Goal: Communication & Community: Answer question/provide support

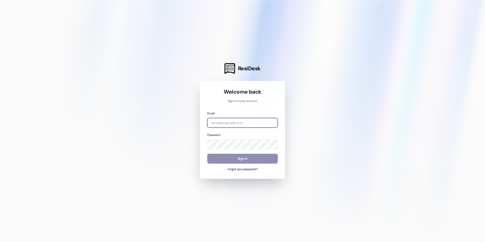
type input "[EMAIL_ADDRESS][DOMAIN_NAME]"
click at [238, 159] on button "Sign In" at bounding box center [242, 159] width 71 height 10
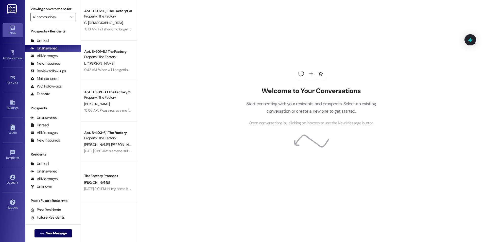
click at [204, 91] on div "Welcome to Your Conversations Start connecting with your residents and prospect…" at bounding box center [311, 121] width 348 height 242
click at [46, 235] on span "New Message" at bounding box center [56, 233] width 21 height 5
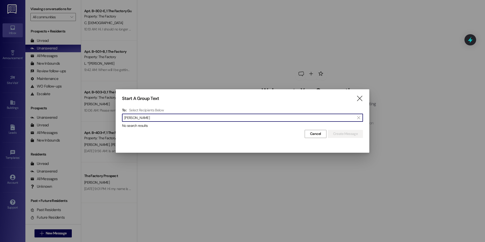
type input "[PERSON_NAME]"
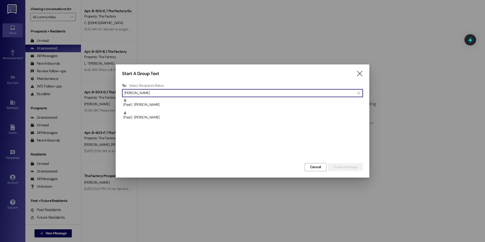
type input "[PERSON_NAME]"
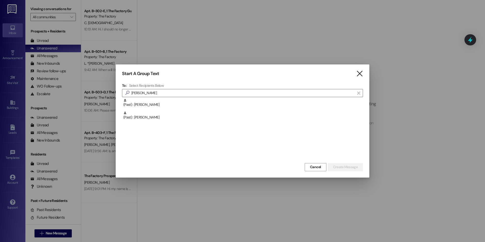
click at [358, 74] on icon "" at bounding box center [359, 73] width 7 height 5
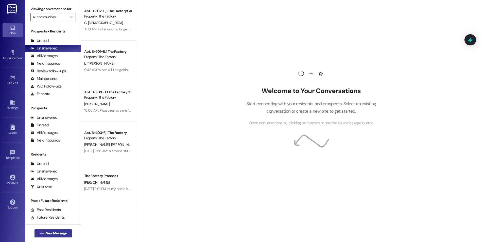
click at [46, 234] on span "New Message" at bounding box center [56, 233] width 21 height 5
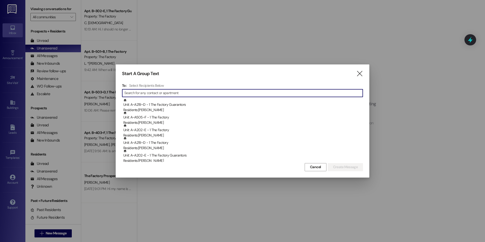
click at [158, 92] on input at bounding box center [243, 93] width 239 height 7
click at [156, 92] on input at bounding box center [243, 93] width 239 height 7
paste input "[PHONE_NUMBER]"
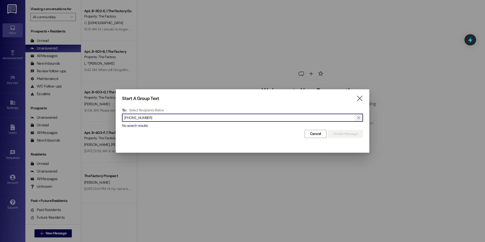
type input "[PHONE_NUMBER]"
click at [360, 118] on icon "" at bounding box center [358, 118] width 3 height 4
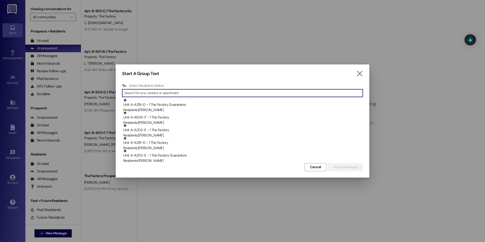
click at [355, 75] on div "Start A Group Text " at bounding box center [242, 74] width 241 height 6
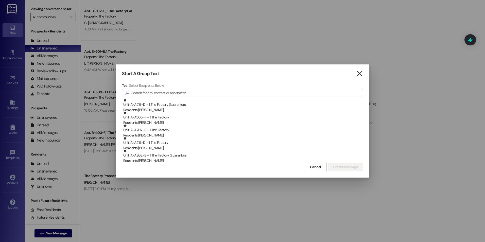
click at [363, 73] on icon "" at bounding box center [359, 73] width 7 height 5
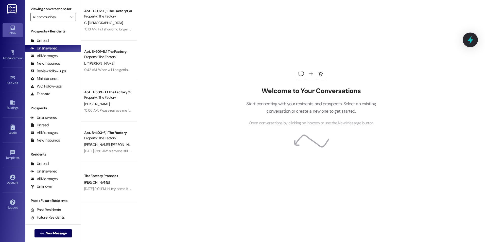
click at [470, 39] on icon at bounding box center [471, 40] width 6 height 8
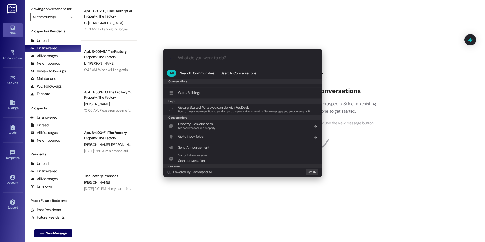
scroll to position [87, 0]
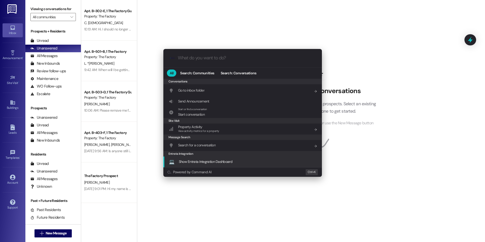
click at [377, 160] on div ".cls-1{fill:#0a055f;}.cls-2{fill:#0cc4c4;} resideskLogoBlueOrange All Search: C…" at bounding box center [242, 121] width 485 height 242
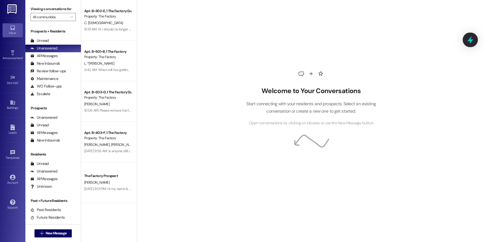
click at [469, 40] on icon at bounding box center [471, 40] width 6 height 8
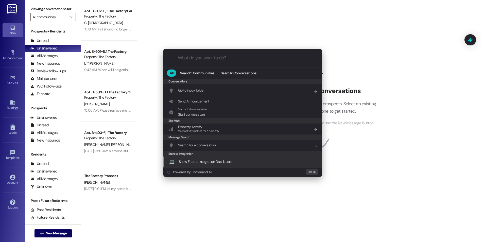
click at [211, 162] on span "Show Entrata Integration Dashboard" at bounding box center [206, 161] width 54 height 5
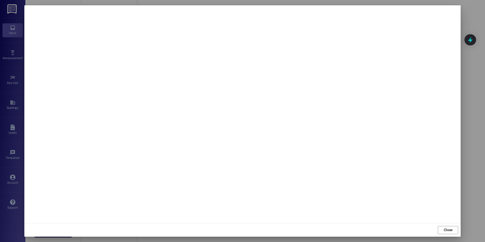
click at [463, 20] on div at bounding box center [242, 121] width 485 height 242
click at [453, 230] on span "Close" at bounding box center [448, 229] width 11 height 5
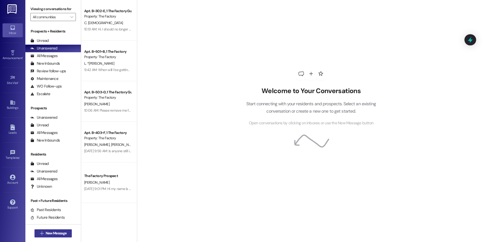
click at [59, 237] on button " New Message" at bounding box center [54, 233] width 38 height 8
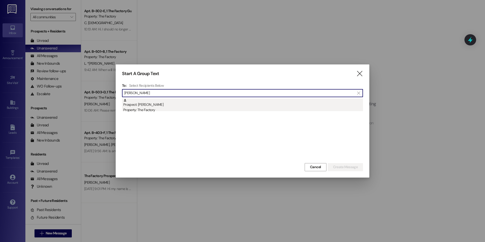
type input "[PERSON_NAME]"
click at [164, 110] on div "Property: The Factory" at bounding box center [243, 109] width 240 height 5
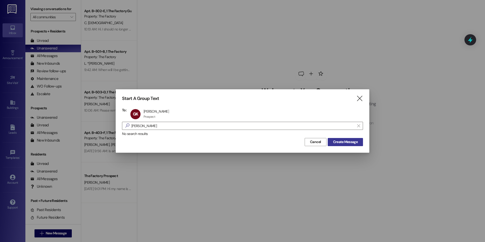
drag, startPoint x: 344, startPoint y: 143, endPoint x: 333, endPoint y: 144, distance: 11.7
click at [344, 143] on span "Create Message" at bounding box center [345, 141] width 25 height 5
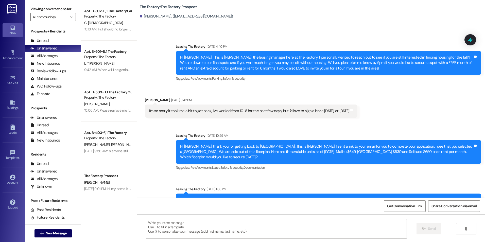
scroll to position [257, 0]
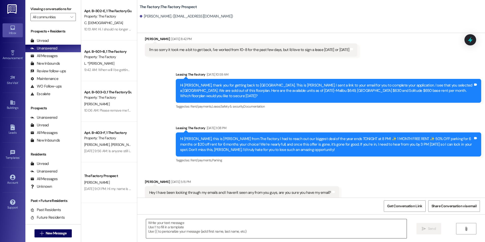
click at [200, 230] on textarea at bounding box center [276, 228] width 260 height 19
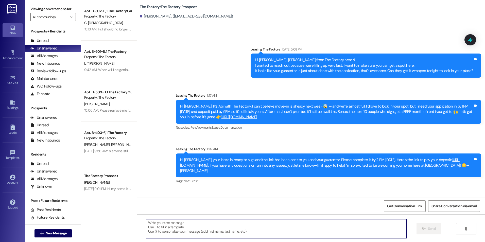
scroll to position [799, 0]
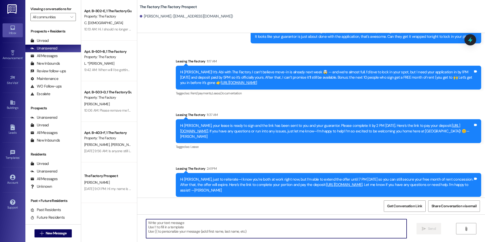
click at [190, 233] on textarea at bounding box center [276, 228] width 260 height 19
click at [175, 231] on textarea at bounding box center [276, 228] width 260 height 19
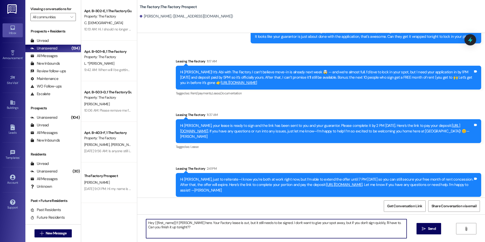
click at [196, 232] on textarea "Hey {{first_name}}!! [PERSON_NAME] here. Your Factory lease is out, but it stil…" at bounding box center [276, 228] width 260 height 19
click at [195, 231] on textarea "Hey {{first_name}}!! [PERSON_NAME] here. Your Factory lease is out, but it stil…" at bounding box center [276, 228] width 260 height 19
type textarea "Hey {{first_name}}!! [PERSON_NAME] here. Your Factory lease is out, but it stil…"
click at [427, 229] on span "Send" at bounding box center [432, 228] width 10 height 5
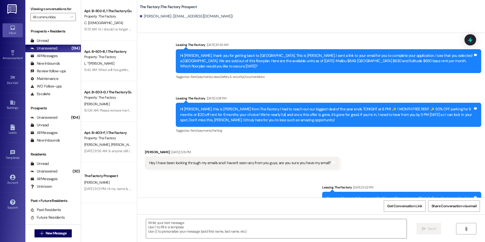
scroll to position [257, 0]
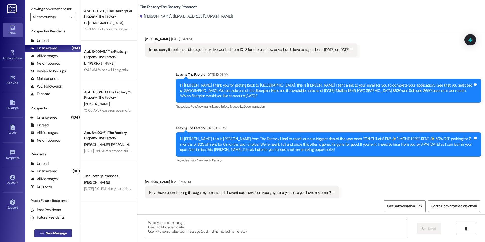
click at [48, 234] on span "New Message" at bounding box center [56, 233] width 21 height 5
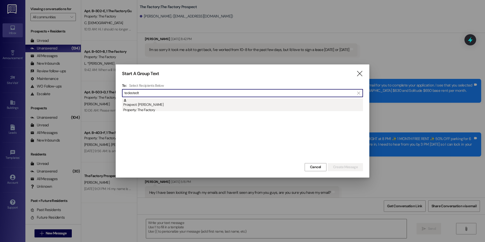
type input "tedestedt"
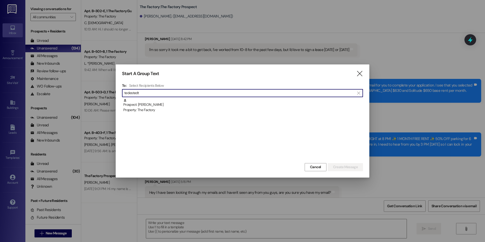
click at [146, 107] on div "Prospect: [PERSON_NAME] Property: The Factory" at bounding box center [243, 105] width 240 height 14
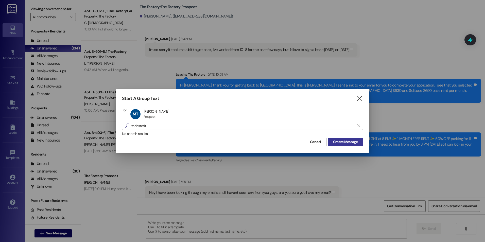
click at [340, 137] on div "Cancel Create Message" at bounding box center [242, 141] width 241 height 9
click at [340, 140] on span "Create Message" at bounding box center [345, 141] width 25 height 5
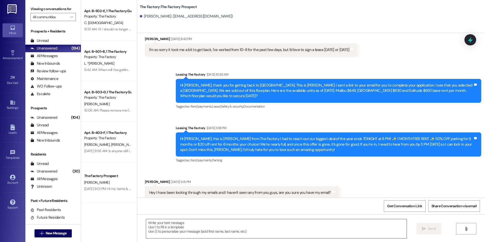
scroll to position [154, 0]
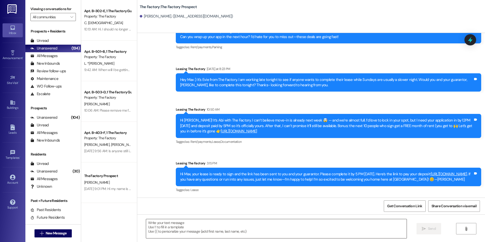
click at [230, 226] on textarea at bounding box center [276, 228] width 260 height 19
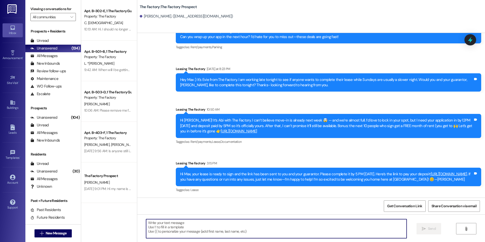
paste textarea "Hey {{first_name}}!! [PERSON_NAME] here. Your Factory lease is out, but it stil…"
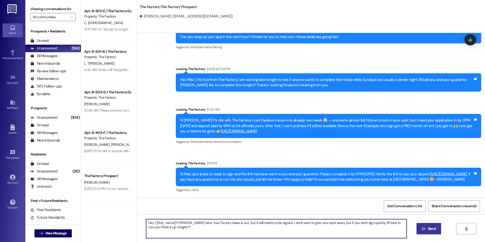
type textarea "Hey {{first_name}}!! [PERSON_NAME] here. Your Factory lease is out, but it stil…"
click at [423, 229] on icon "" at bounding box center [424, 229] width 4 height 4
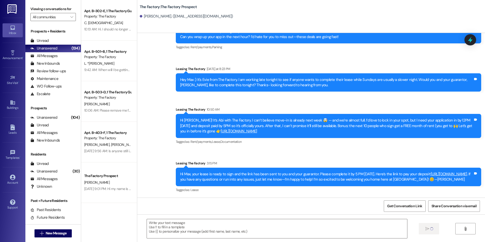
scroll to position [190, 0]
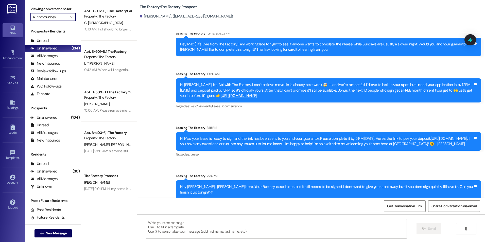
click at [48, 18] on input "All communities" at bounding box center [50, 17] width 35 height 8
click at [59, 235] on span "New Message" at bounding box center [56, 233] width 21 height 5
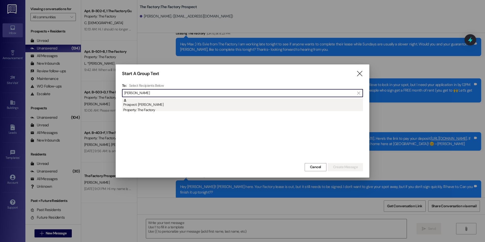
type input "[PERSON_NAME]"
click at [159, 109] on div "Property: The Factory" at bounding box center [243, 109] width 240 height 5
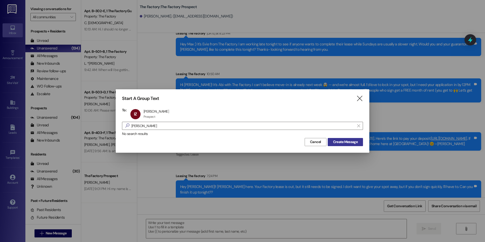
click at [342, 143] on span "Create Message" at bounding box center [345, 141] width 25 height 5
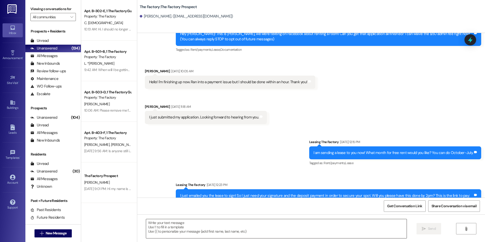
scroll to position [0, 0]
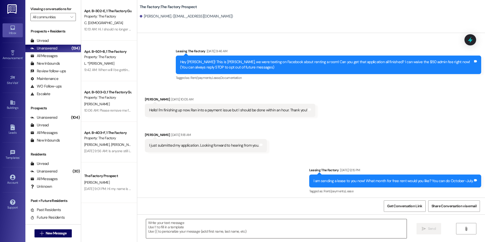
click at [209, 227] on textarea at bounding box center [276, 228] width 260 height 19
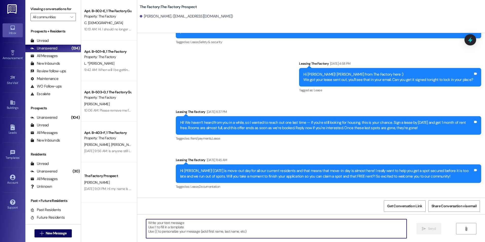
scroll to position [827, 0]
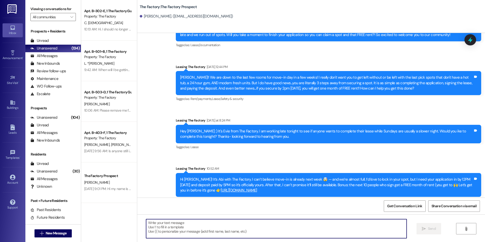
click at [204, 227] on textarea at bounding box center [276, 228] width 260 height 19
paste textarea "Hey {{first_name}}!! [PERSON_NAME] here. Your Factory lease is out, but it stil…"
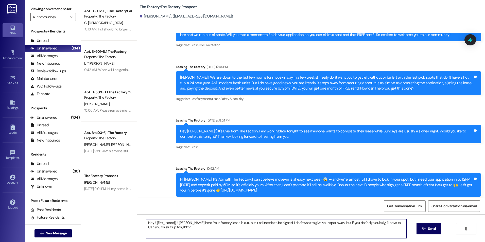
type textarea "Hey {{first_name}}!! [PERSON_NAME] here. Your Factory lease is out, but it stil…"
click at [421, 229] on span " Send" at bounding box center [429, 228] width 16 height 5
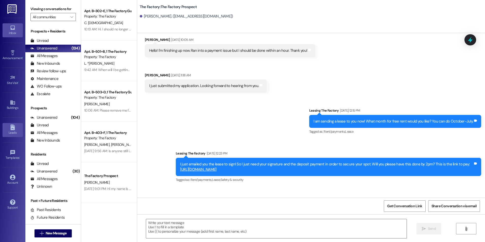
scroll to position [0, 0]
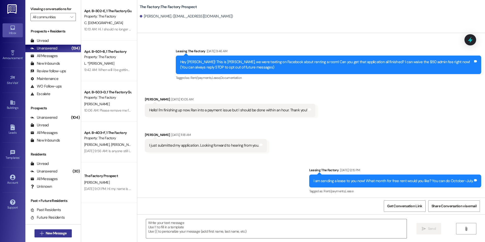
click at [47, 233] on span "New Message" at bounding box center [56, 233] width 21 height 5
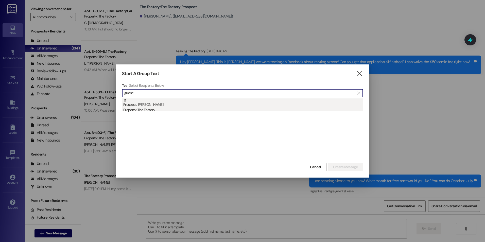
type input "guene"
click at [145, 104] on div "Prospect: [PERSON_NAME] Property: The Factory" at bounding box center [243, 105] width 240 height 14
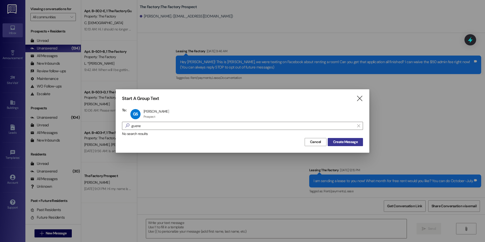
click at [342, 143] on span "Create Message" at bounding box center [345, 141] width 25 height 5
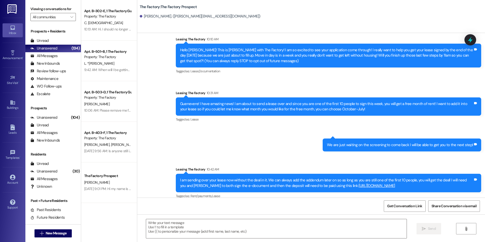
scroll to position [18, 0]
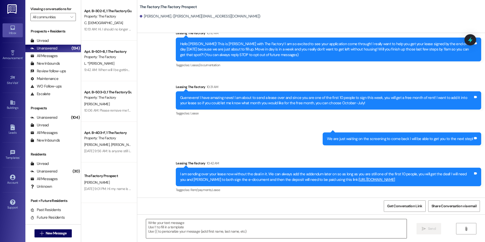
click at [202, 230] on textarea at bounding box center [276, 228] width 260 height 19
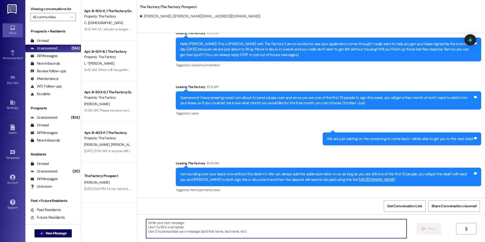
type textarea "v"
paste textarea "Hey {{first_name}}!! [PERSON_NAME] here. Your Factory lease is out, but it stil…"
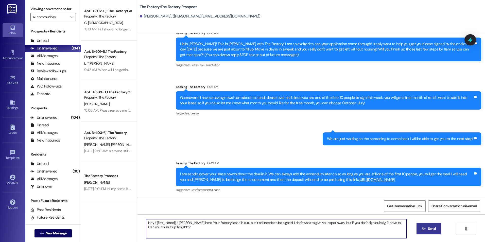
type textarea "Hey {{first_name}}!! [PERSON_NAME] here. Your Factory lease is out, but it stil…"
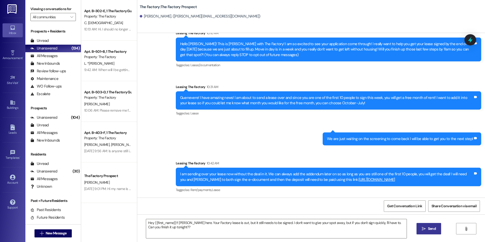
click at [420, 229] on button " Send" at bounding box center [429, 228] width 25 height 11
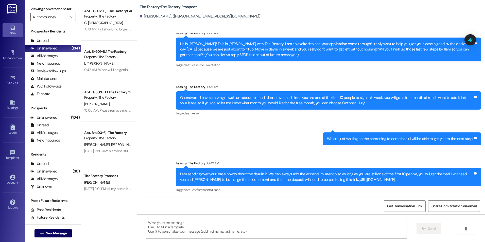
click at [153, 229] on textarea at bounding box center [276, 228] width 260 height 19
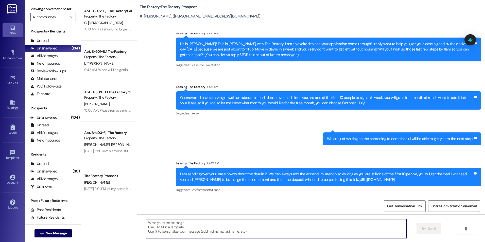
paste textarea "Hey {{first_name}}!! [PERSON_NAME] here. Your Factory lease is out, but it stil…"
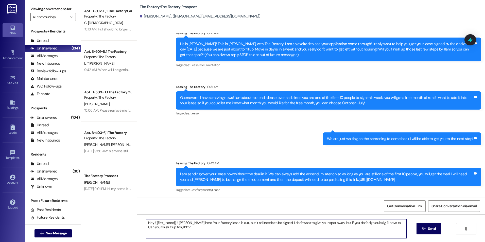
click at [215, 224] on textarea "Hey {{first_name}}!! [PERSON_NAME] here. Your Factory lease is out, but it stil…" at bounding box center [276, 228] width 260 height 19
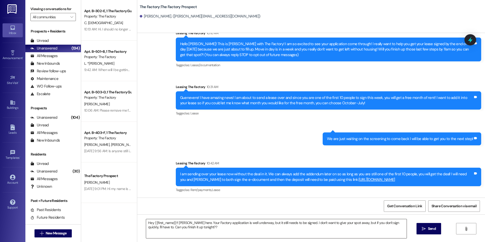
click at [294, 224] on textarea "Hey {{first_name}}!! [PERSON_NAME] here. Your Factory application is well under…" at bounding box center [276, 228] width 260 height 19
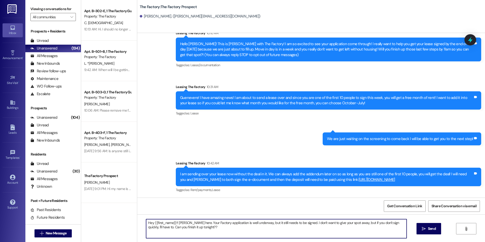
click at [294, 224] on textarea "Hey {{first_name}}!! [PERSON_NAME] here. Your Factory application is well under…" at bounding box center [276, 228] width 260 height 19
click at [377, 224] on textarea "Hey {{first_name}}!! [PERSON_NAME] here. Your Factory application is well under…" at bounding box center [276, 228] width 260 height 19
type textarea "Hey {{first_name}}!! [PERSON_NAME] here. Your Factory application is well under…"
click at [259, 226] on textarea "Hey {{first_name}}!! [PERSON_NAME] here. Your Factory application is well under…" at bounding box center [276, 228] width 260 height 19
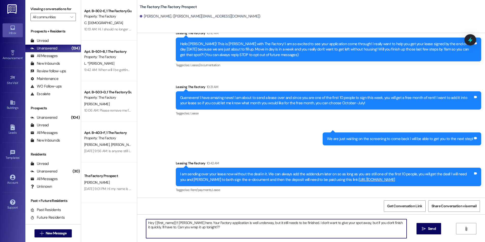
click at [258, 228] on textarea "Hey {{first_name}}!! [PERSON_NAME] here. Your Factory application is well under…" at bounding box center [276, 228] width 260 height 19
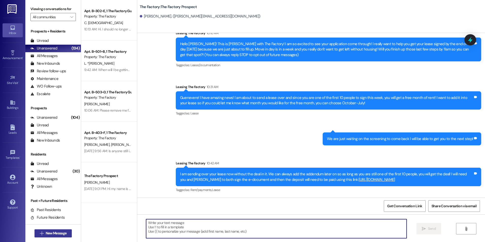
click at [58, 237] on button " New Message" at bounding box center [54, 233] width 38 height 8
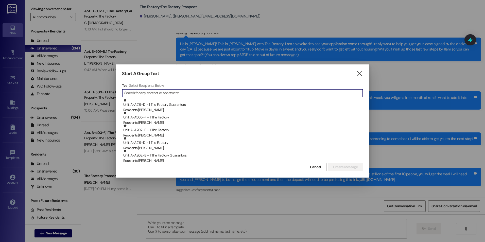
click at [176, 95] on input at bounding box center [243, 93] width 239 height 7
click at [359, 76] on icon "" at bounding box center [359, 73] width 7 height 5
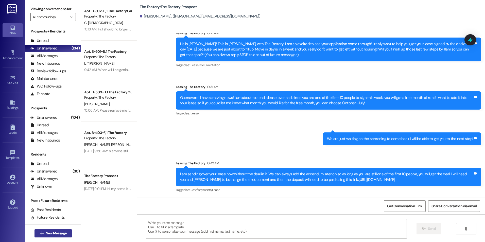
click at [60, 233] on span "New Message" at bounding box center [56, 233] width 21 height 5
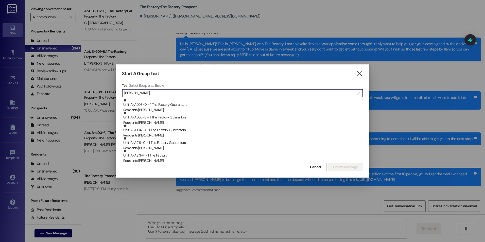
type input "richar"
type input "b"
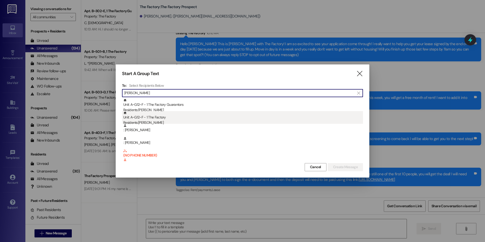
scroll to position [89, 0]
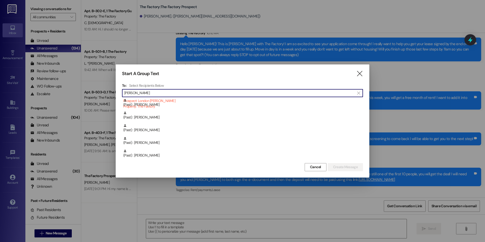
click at [144, 93] on input "[PERSON_NAME]" at bounding box center [239, 93] width 230 height 7
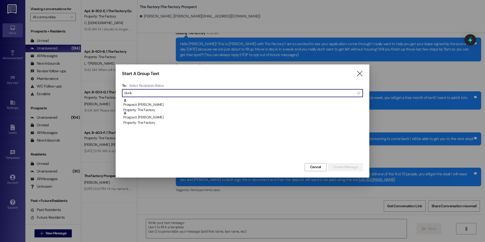
scroll to position [0, 0]
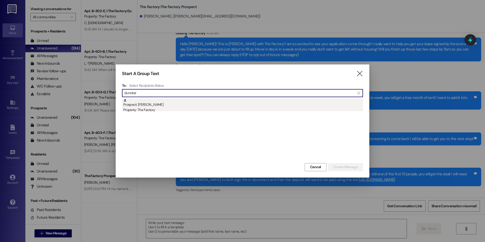
type input "duncker"
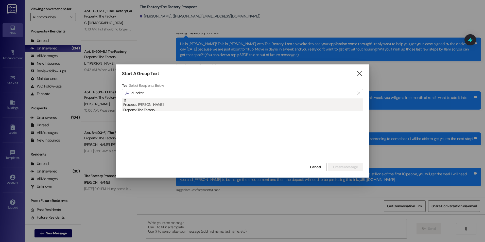
click at [141, 111] on div "Property: The Factory" at bounding box center [243, 109] width 240 height 5
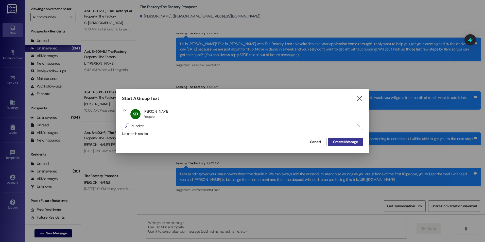
click at [340, 142] on span "Create Message" at bounding box center [345, 141] width 25 height 5
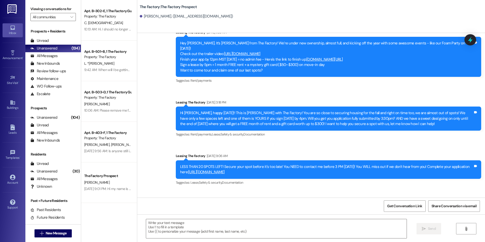
scroll to position [4371, 0]
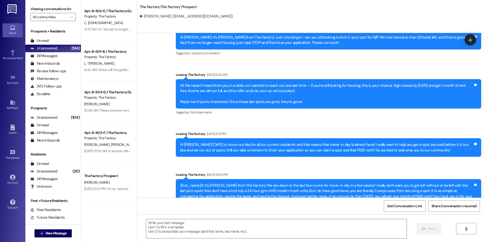
drag, startPoint x: 278, startPoint y: 156, endPoint x: 278, endPoint y: 245, distance: 88.8
drag, startPoint x: 172, startPoint y: 131, endPoint x: 183, endPoint y: 160, distance: 30.9
click at [176, 179] on div "{first_name}}!! it's [PERSON_NAME] from The Factory! We are down to the last fe…" at bounding box center [329, 193] width 306 height 29
click at [193, 235] on textarea at bounding box center [276, 228] width 260 height 19
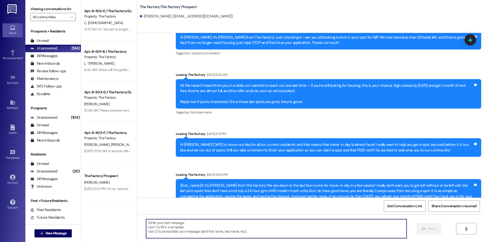
paste textarea "Hey {{first_name}}!! [PERSON_NAME] here. Your Factory application is well under…"
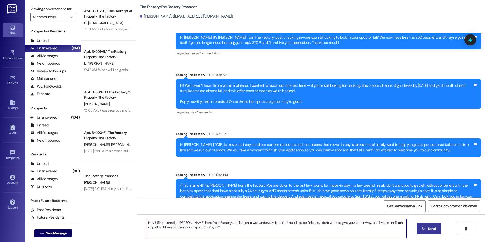
type textarea "Hey {{first_name}}!! [PERSON_NAME] here. Your Factory application is well under…"
click at [419, 232] on button " Send" at bounding box center [429, 228] width 25 height 11
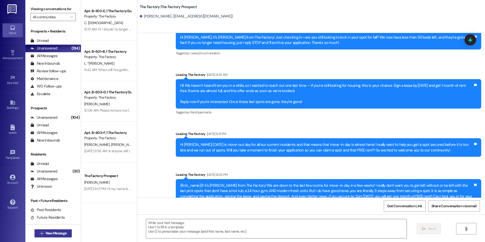
click at [58, 235] on span "New Message" at bounding box center [56, 233] width 21 height 5
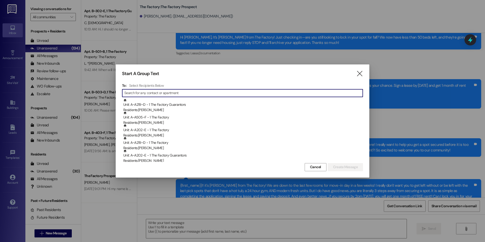
click at [153, 91] on input at bounding box center [243, 93] width 239 height 7
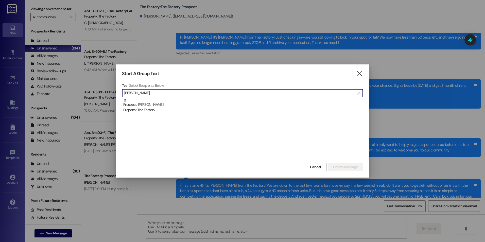
type input "[PERSON_NAME]"
click at [145, 102] on div "Prospect: [PERSON_NAME] Property: The Factory" at bounding box center [243, 105] width 240 height 14
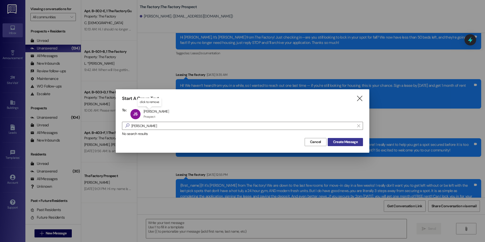
click at [341, 145] on button "Create Message" at bounding box center [345, 142] width 35 height 8
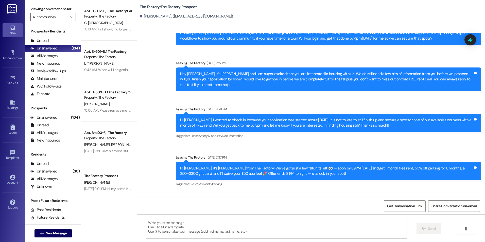
scroll to position [957, 0]
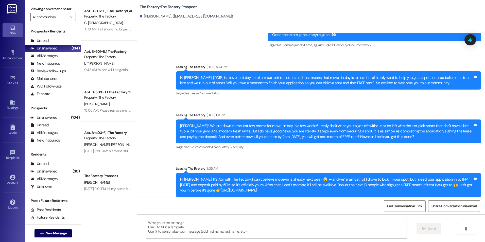
drag, startPoint x: 328, startPoint y: 74, endPoint x: 317, endPoint y: 217, distance: 143.1
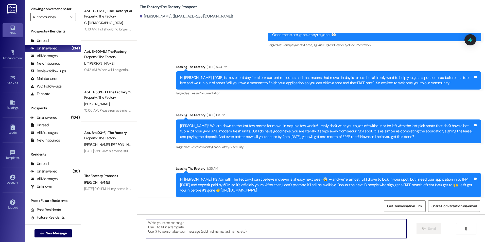
click at [229, 220] on textarea at bounding box center [276, 228] width 260 height 19
paste textarea "Hey {{first_name}}!! [PERSON_NAME] here. Your Factory application is well under…"
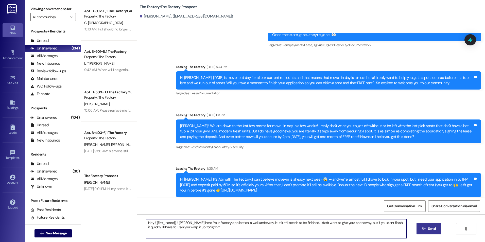
type textarea "Hey {{first_name}}!! [PERSON_NAME] here. Your Factory application is well under…"
click at [419, 227] on button " Send" at bounding box center [429, 228] width 25 height 11
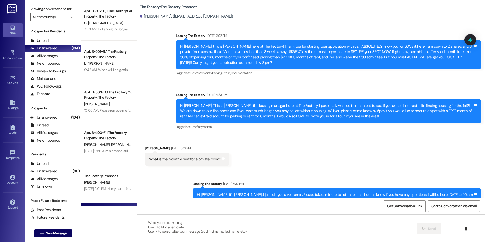
scroll to position [251, 0]
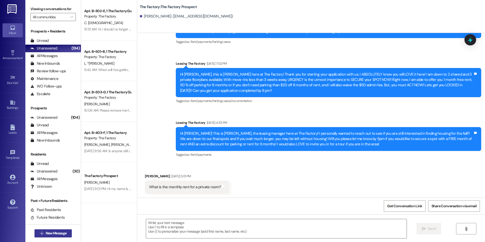
click at [63, 231] on span "New Message" at bounding box center [56, 233] width 21 height 5
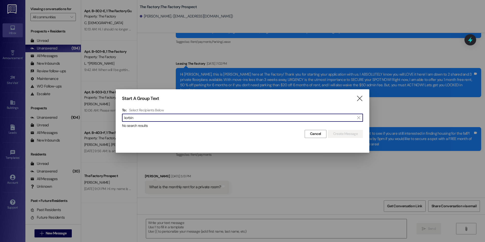
type input "korbin"
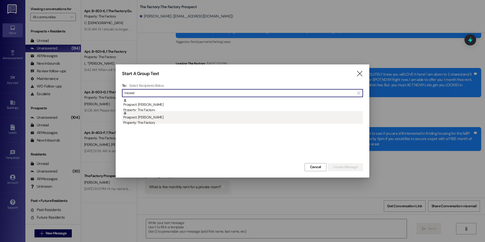
type input "mower"
click at [146, 118] on div "Prospect: [PERSON_NAME] Property: The Factory" at bounding box center [243, 118] width 240 height 14
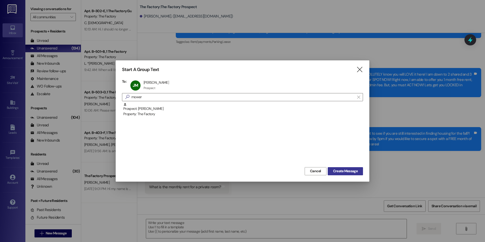
click at [346, 171] on span "Create Message" at bounding box center [345, 171] width 25 height 5
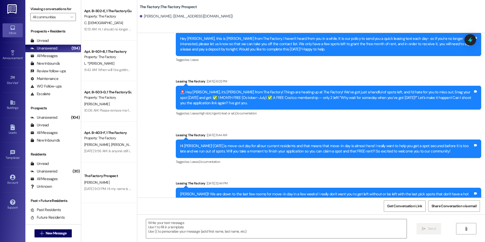
scroll to position [345, 0]
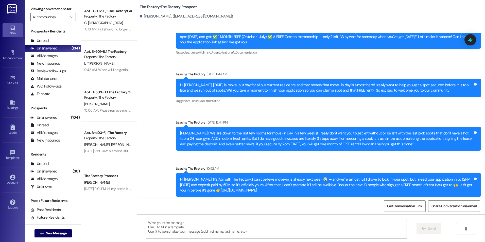
drag, startPoint x: 309, startPoint y: 58, endPoint x: 305, endPoint y: 217, distance: 159.5
click at [269, 230] on textarea at bounding box center [276, 228] width 260 height 19
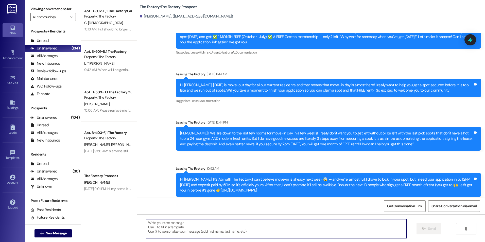
paste textarea "Hey {{first_name}}!! [PERSON_NAME] here. Your Factory application is well under…"
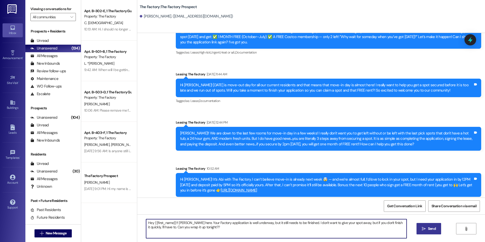
type textarea "Hey {{first_name}}!! [PERSON_NAME] here. Your Factory application is well under…"
click at [423, 227] on icon "" at bounding box center [424, 229] width 4 height 4
